Goal: Task Accomplishment & Management: Manage account settings

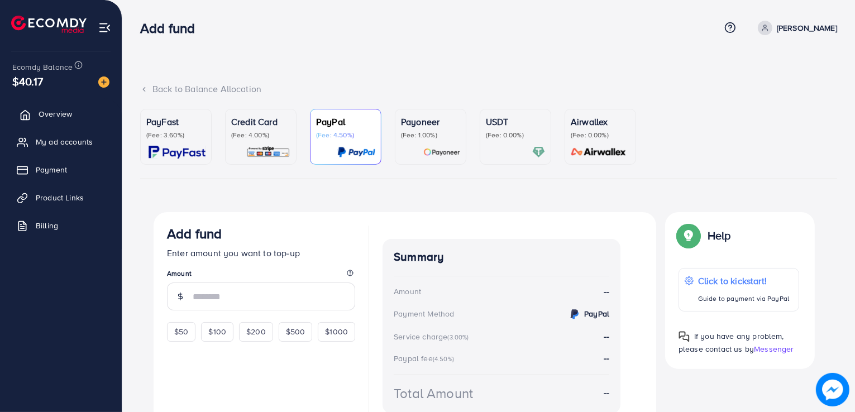
click at [68, 118] on span "Overview" at bounding box center [55, 113] width 33 height 11
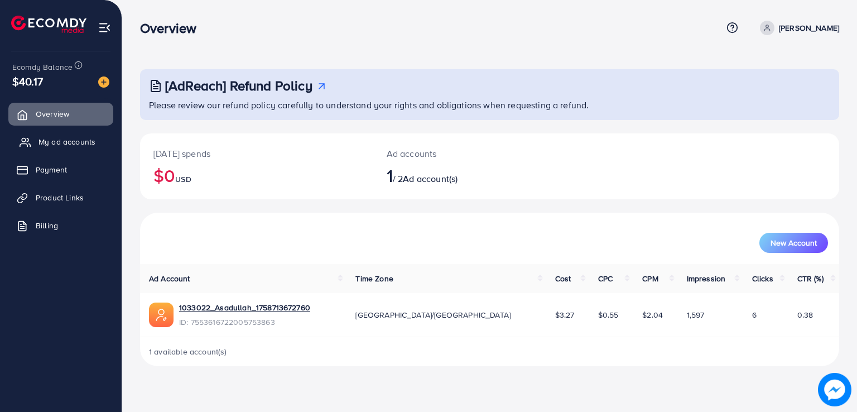
click at [78, 152] on link "My ad accounts" at bounding box center [60, 142] width 105 height 22
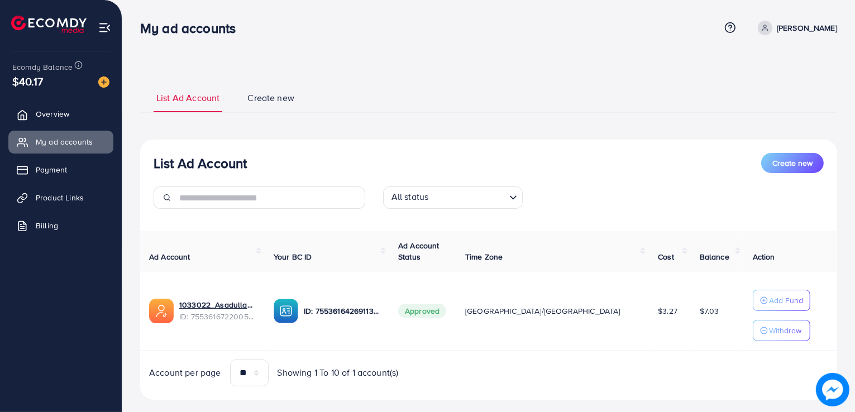
scroll to position [18, 0]
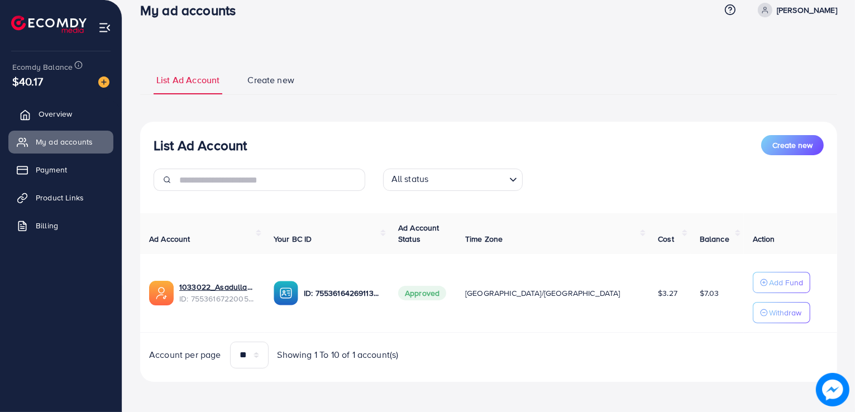
click at [41, 121] on link "Overview" at bounding box center [60, 114] width 105 height 22
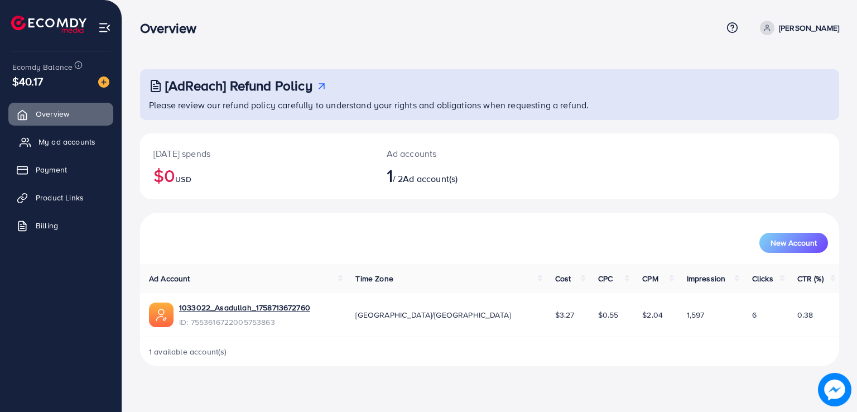
click at [60, 147] on span "My ad accounts" at bounding box center [67, 141] width 57 height 11
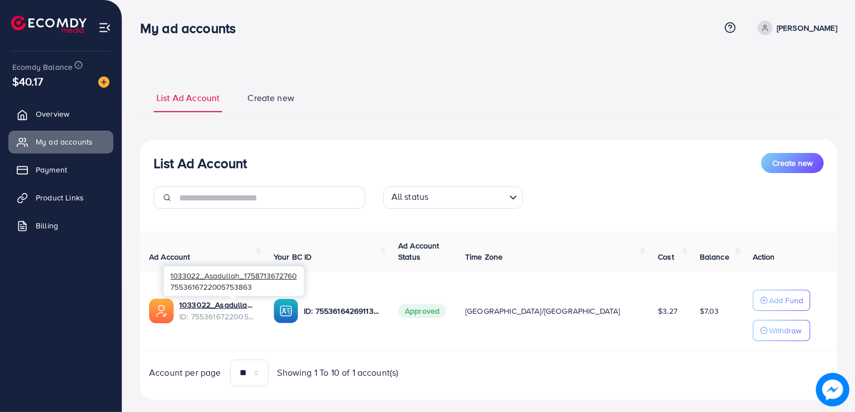
click at [221, 299] on div "1033022_Asadullah_1758713672760 7553616722005753863" at bounding box center [234, 281] width 140 height 36
click at [248, 307] on link "1033022_Asadullah_1758713672760" at bounding box center [217, 304] width 76 height 11
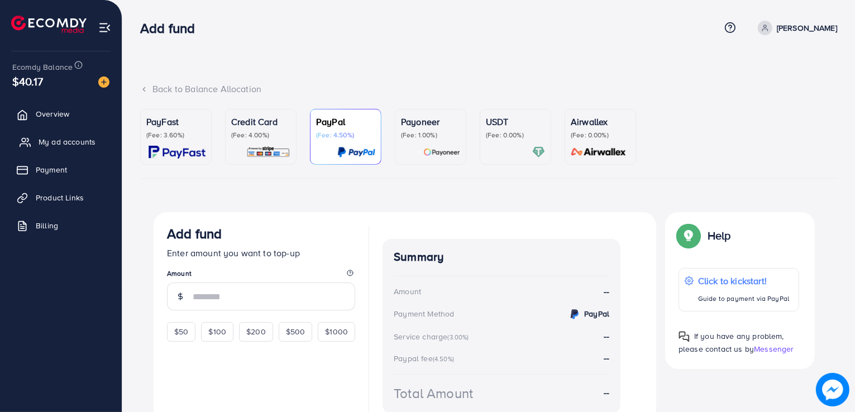
click at [62, 145] on span "My ad accounts" at bounding box center [67, 141] width 57 height 11
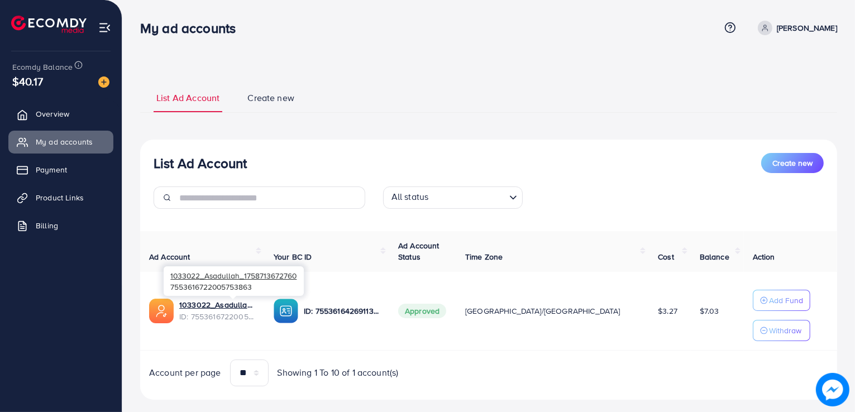
scroll to position [18, 0]
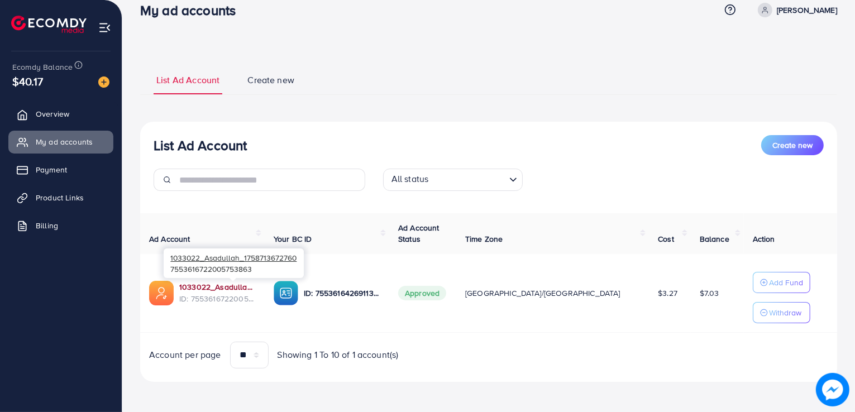
click at [232, 291] on link "1033022_Asadullah_1758713672760" at bounding box center [217, 286] width 76 height 11
